Goal: Find specific page/section: Find specific page/section

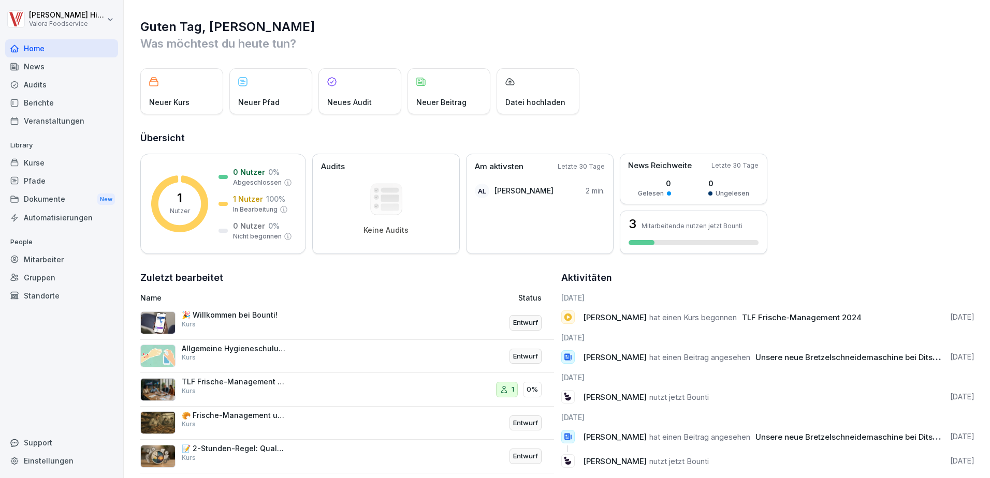
click at [566, 317] on icon at bounding box center [568, 318] width 8 height 8
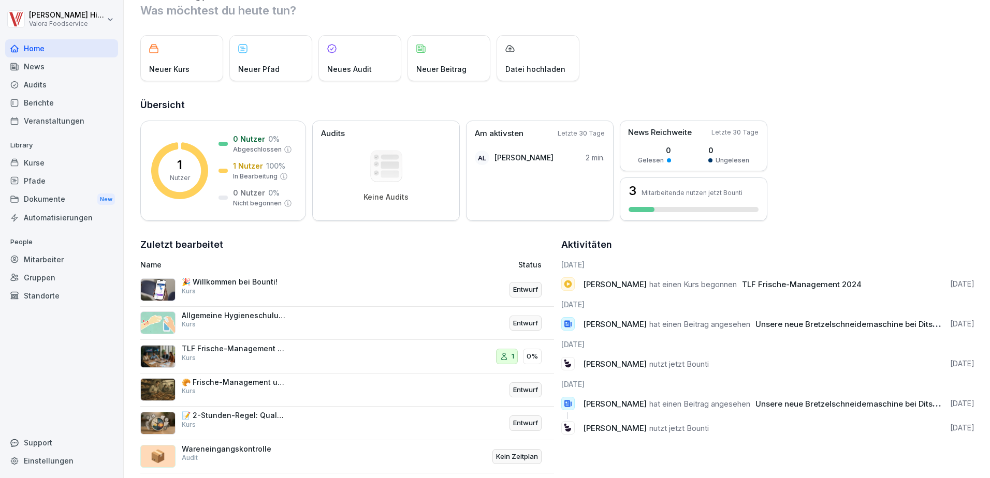
scroll to position [34, 0]
click at [252, 355] on div "TLF Frische-Management 2024 Kurs" at bounding box center [234, 353] width 104 height 19
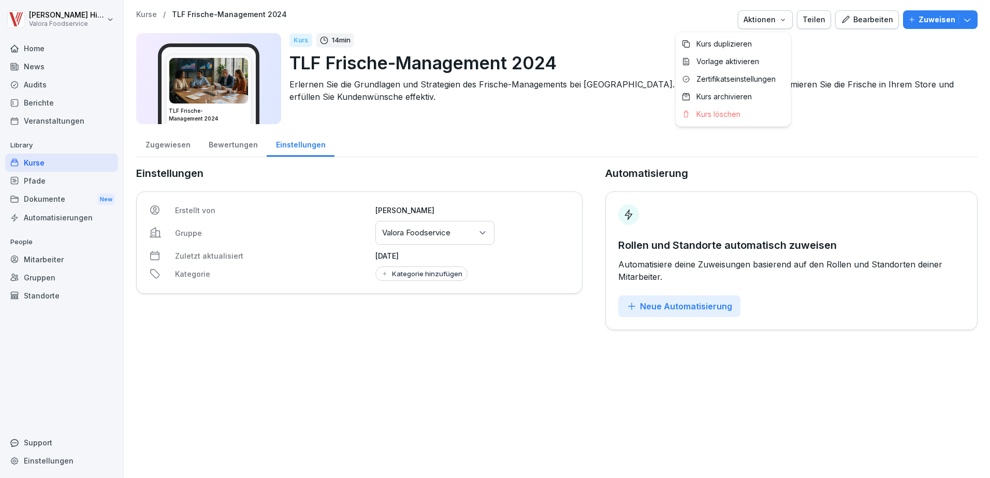
click at [781, 20] on icon "button" at bounding box center [783, 20] width 8 height 8
click at [624, 27] on html "[PERSON_NAME] Valora Foodservice Home News Audits Berichte Veranstaltungen Libr…" at bounding box center [495, 239] width 990 height 478
click at [206, 70] on img at bounding box center [208, 81] width 79 height 46
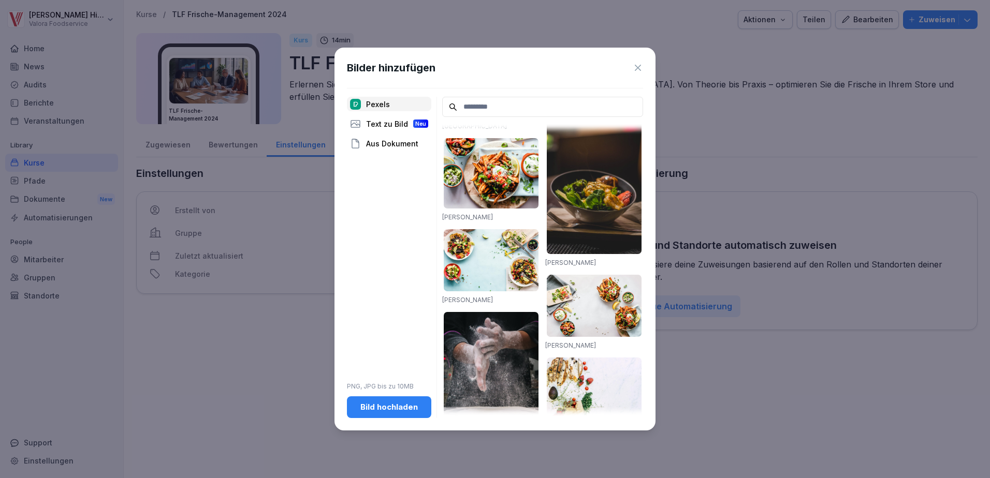
scroll to position [258, 0]
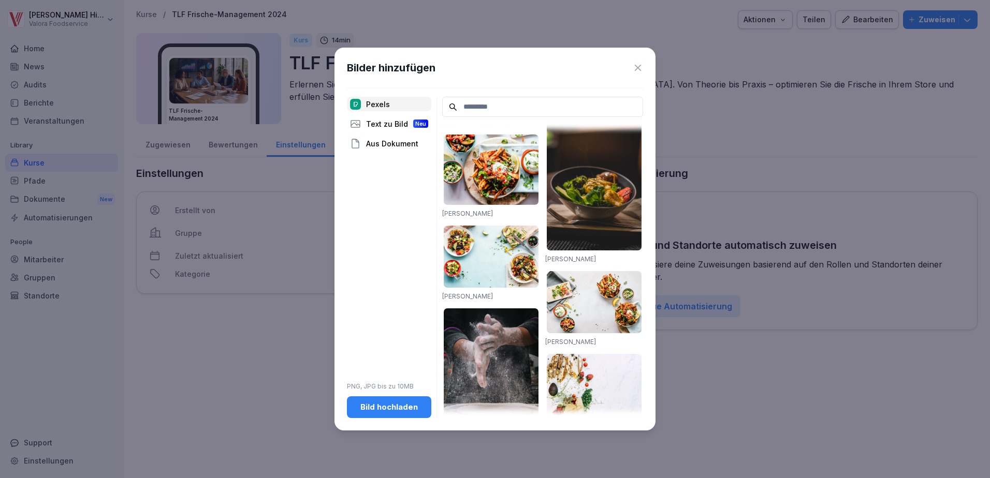
click at [636, 68] on icon at bounding box center [638, 68] width 10 height 10
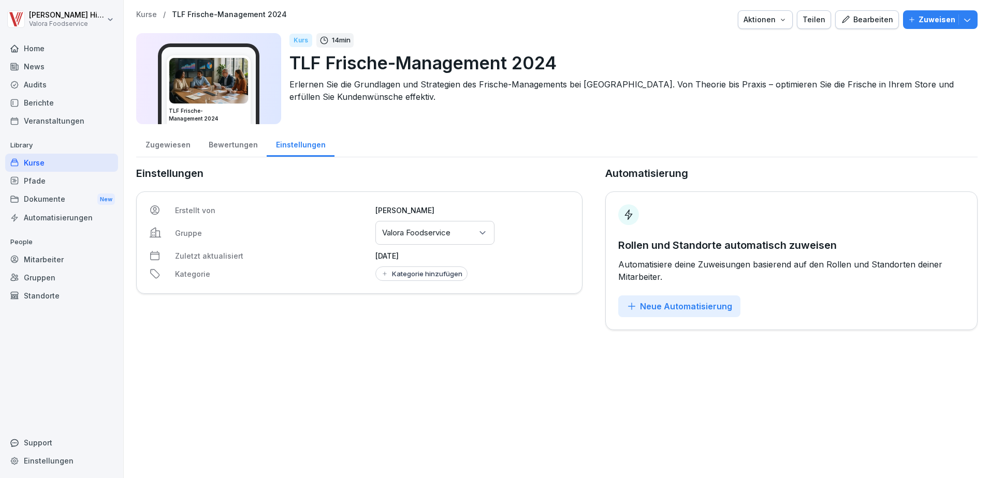
click at [41, 49] on div "Home" at bounding box center [61, 48] width 113 height 18
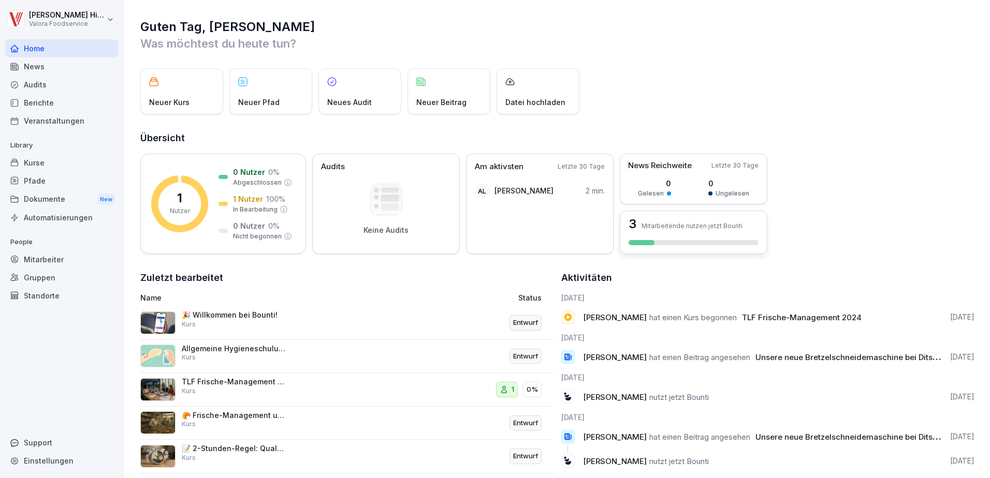
click at [658, 225] on p "Mitarbeitende nutzen jetzt Bounti" at bounding box center [692, 226] width 101 height 8
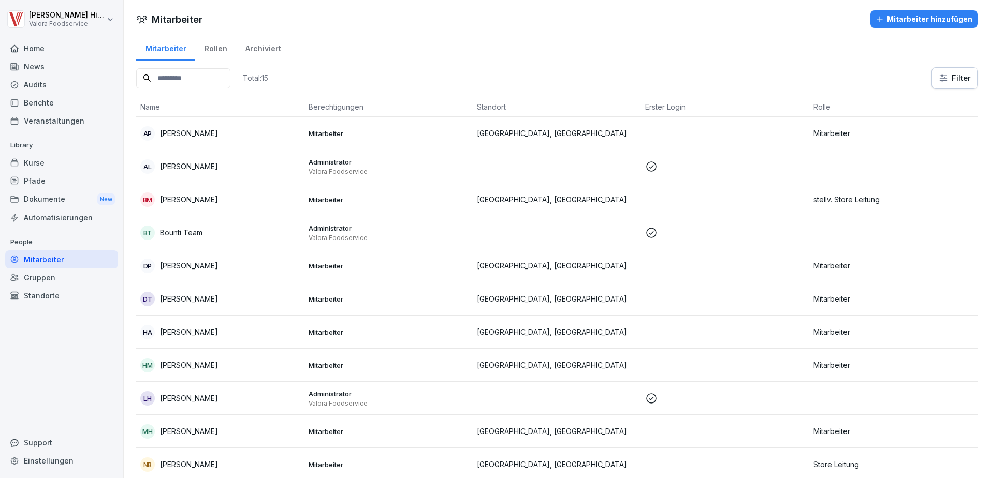
click at [42, 200] on div "Dokumente New" at bounding box center [61, 199] width 113 height 19
